Goal: Find specific page/section: Find specific page/section

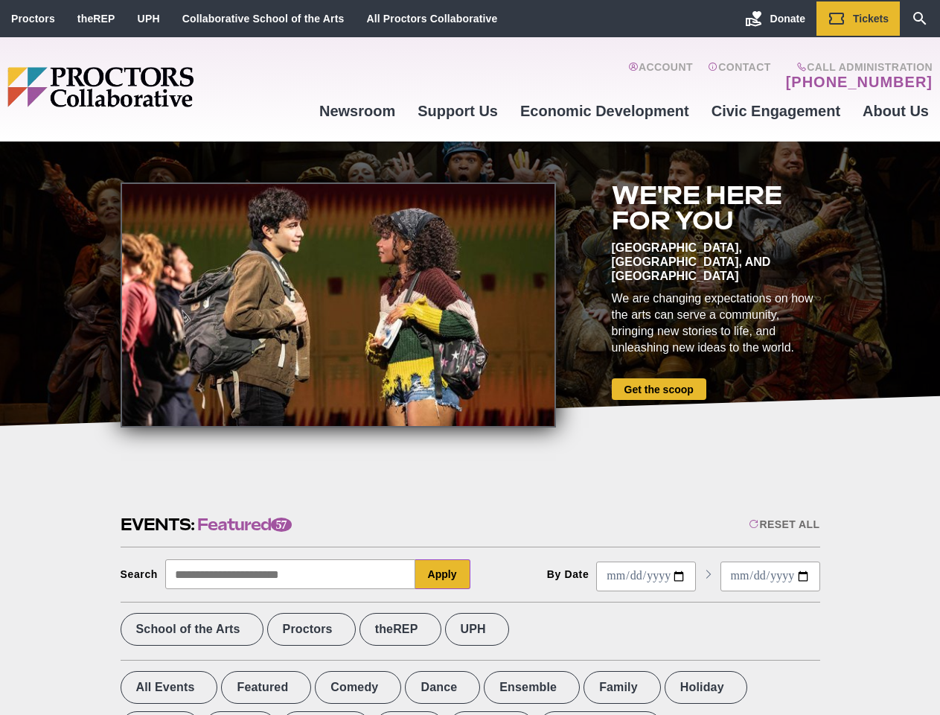
click at [470, 357] on div at bounding box center [339, 304] width 436 height 245
click at [783, 524] on div "Reset All" at bounding box center [784, 524] width 71 height 12
click at [443, 574] on button "Apply" at bounding box center [442, 574] width 55 height 30
